Goal: Find specific page/section: Find specific page/section

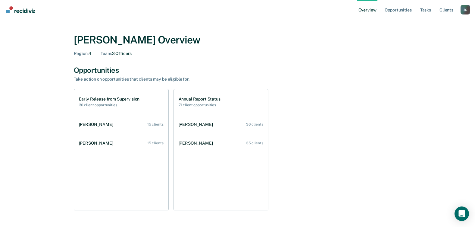
click at [115, 108] on div "Early Release from Supervision 30 client opportunities" at bounding box center [123, 101] width 92 height 25
click at [110, 105] on h2 "30 client opportunities" at bounding box center [109, 105] width 61 height 4
